Goal: Task Accomplishment & Management: Use online tool/utility

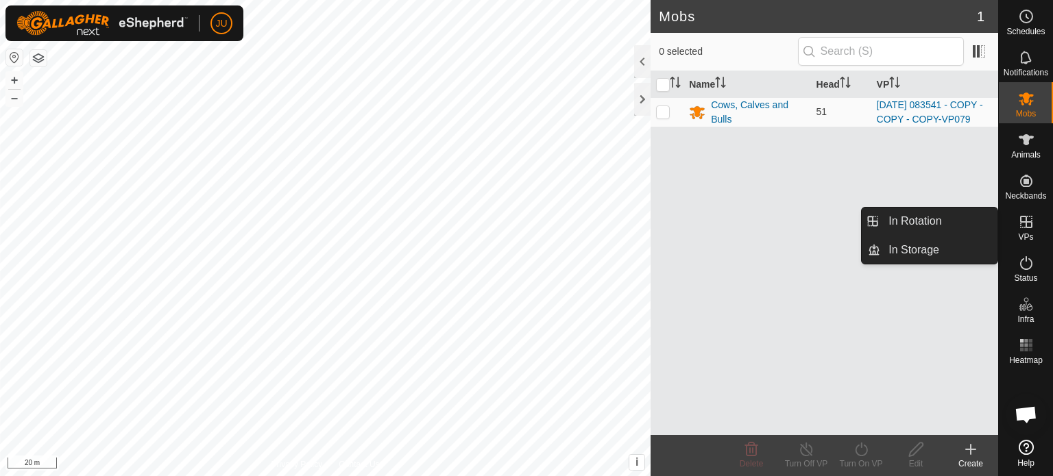
click at [1027, 221] on icon at bounding box center [1026, 222] width 12 height 12
click at [936, 219] on link "In Rotation" at bounding box center [938, 221] width 117 height 27
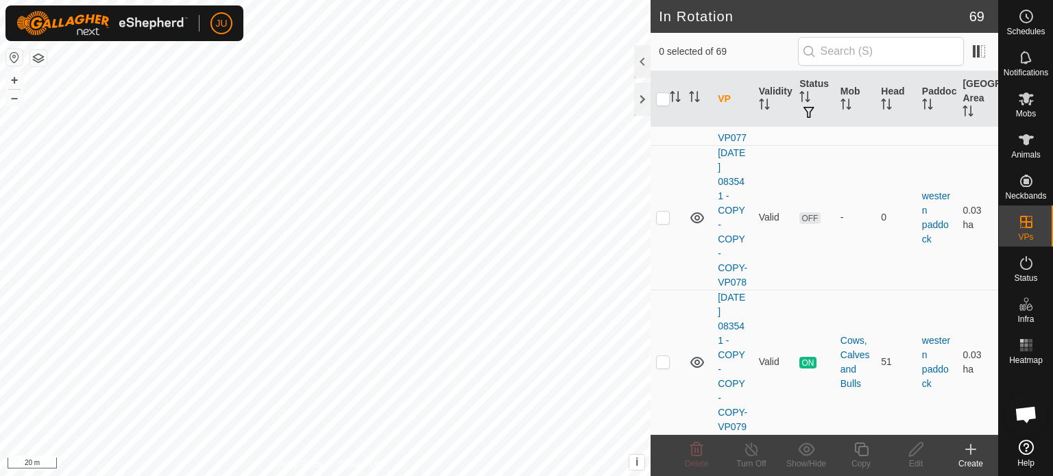
scroll to position [11640, 0]
click at [667, 356] on p-checkbox at bounding box center [663, 361] width 14 height 11
checkbox input "true"
click at [855, 454] on icon at bounding box center [861, 449] width 17 height 16
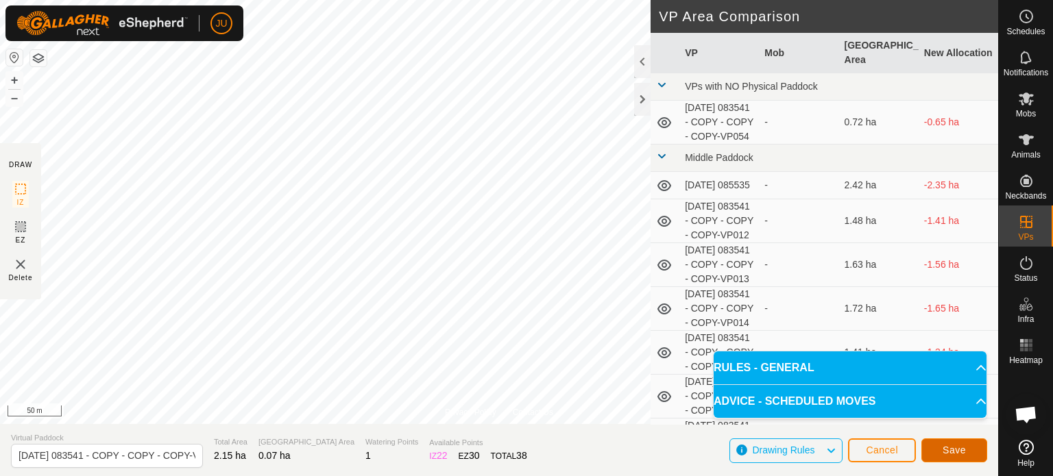
click at [968, 446] on button "Save" at bounding box center [954, 451] width 66 height 24
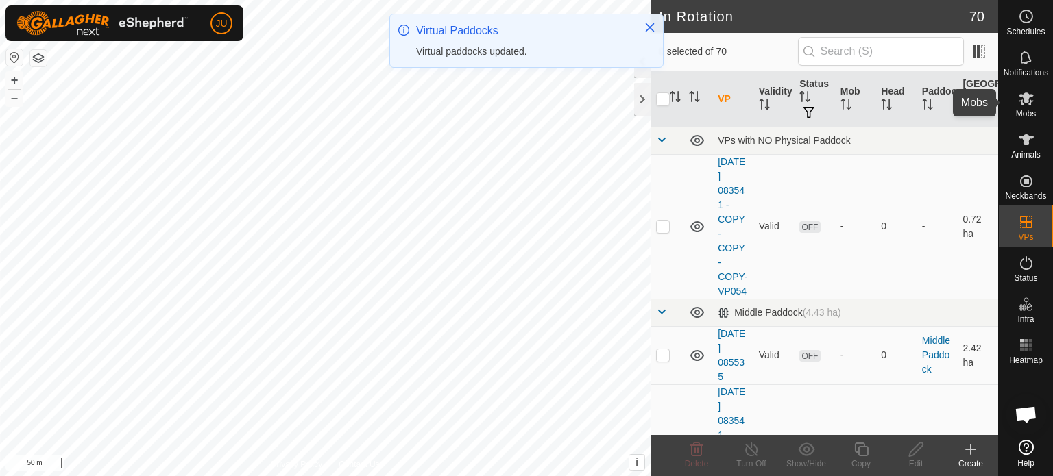
click at [1025, 102] on icon at bounding box center [1025, 99] width 15 height 13
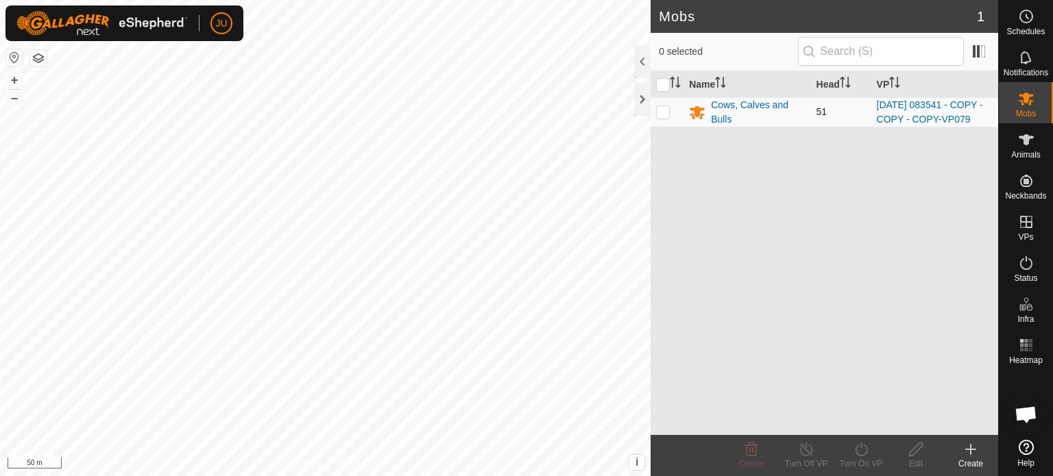
click at [663, 117] on p-checkbox at bounding box center [663, 111] width 14 height 11
checkbox input "true"
click at [859, 454] on icon at bounding box center [861, 449] width 17 height 16
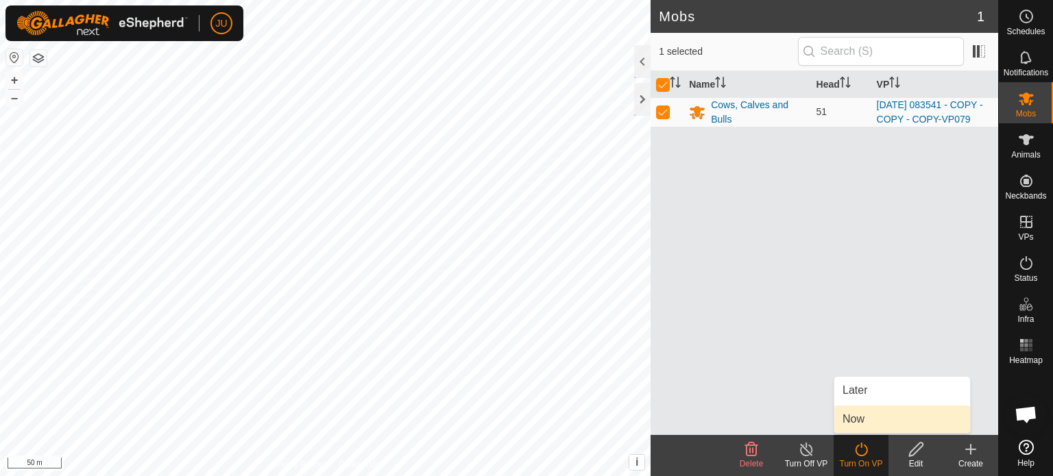
click at [868, 421] on link "Now" at bounding box center [902, 419] width 136 height 27
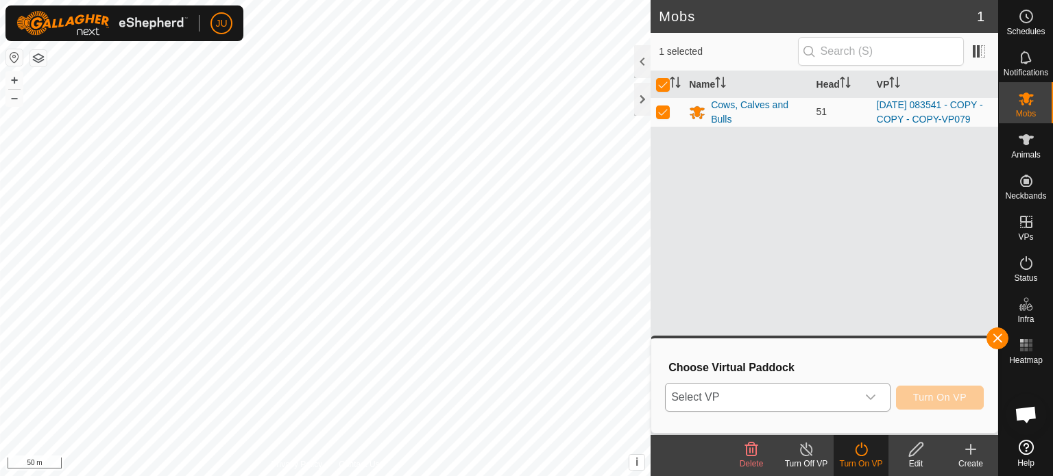
click at [874, 393] on icon "dropdown trigger" at bounding box center [870, 397] width 11 height 11
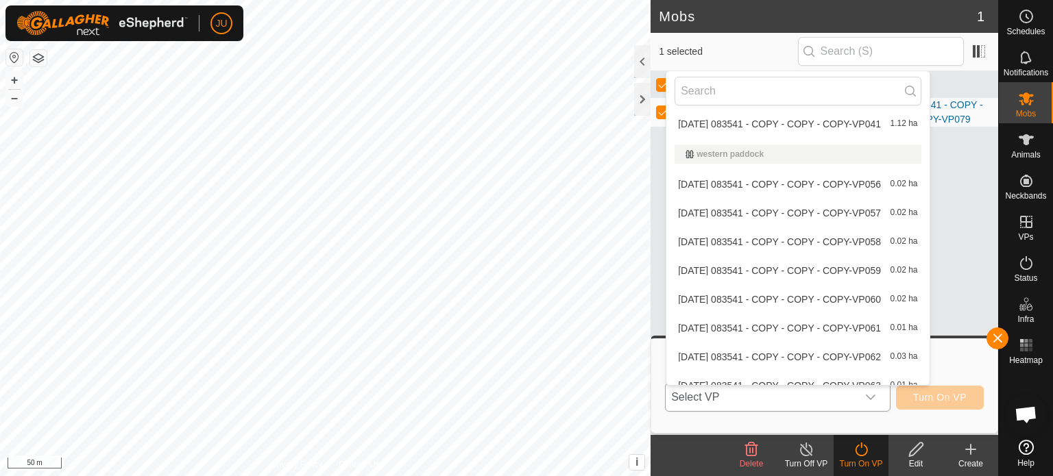
scroll to position [1866, 0]
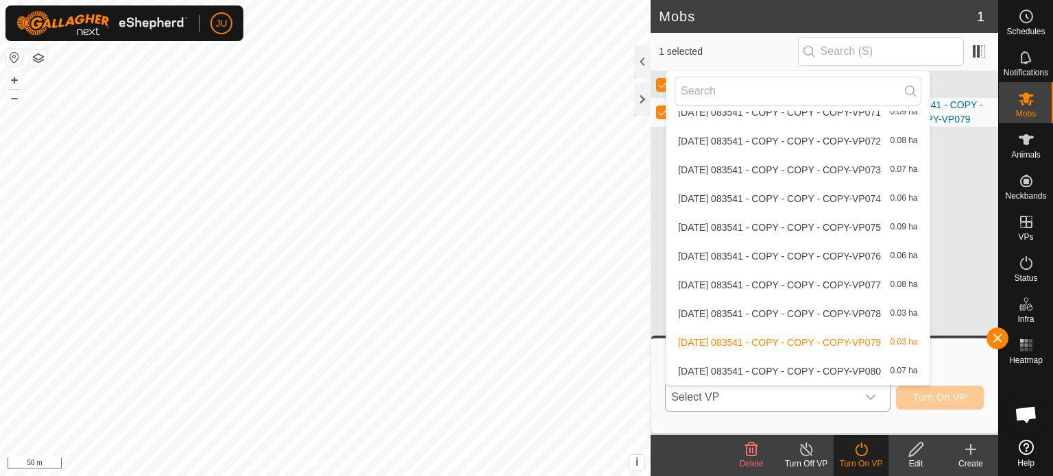
click at [785, 369] on li "[DATE] 083541 - COPY - COPY - COPY-VP080 0.07 ha" at bounding box center [797, 371] width 262 height 27
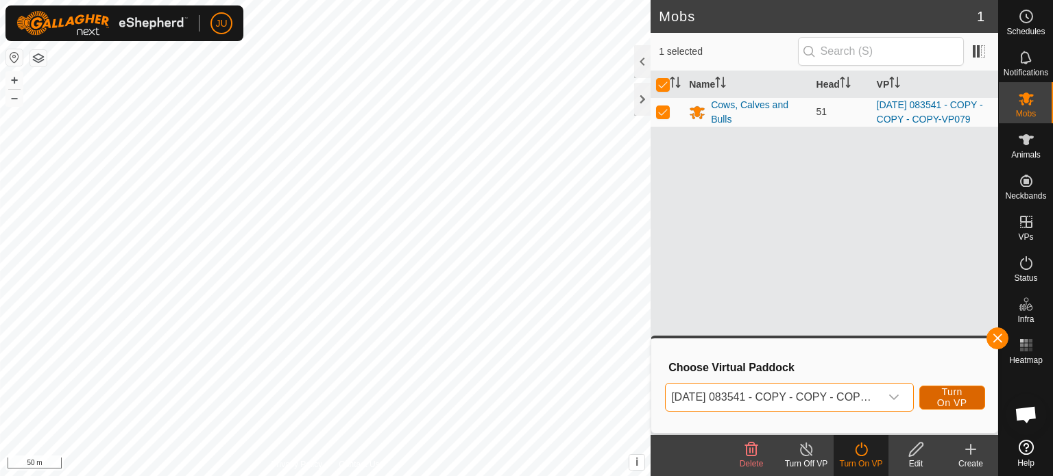
click at [952, 395] on span "Turn On VP" at bounding box center [952, 398] width 32 height 22
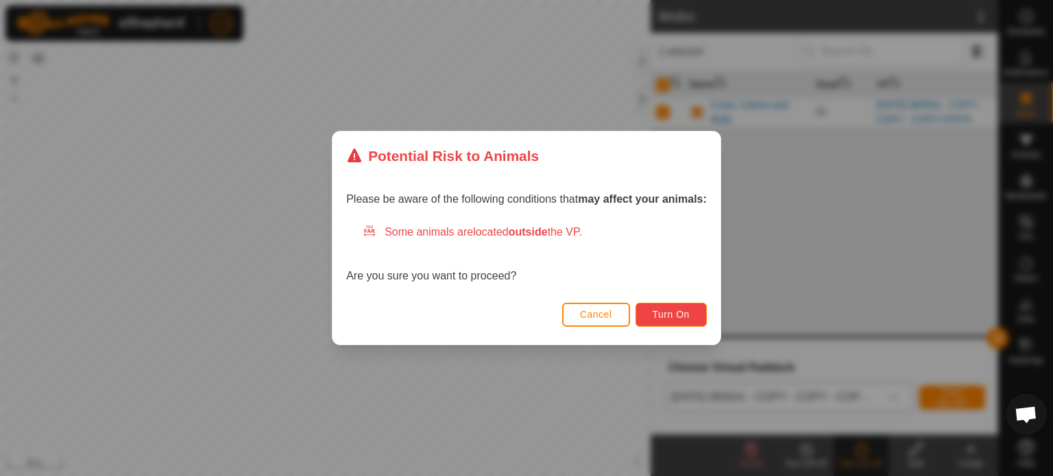
click at [666, 309] on span "Turn On" at bounding box center [670, 314] width 37 height 11
